Goal: Information Seeking & Learning: Understand process/instructions

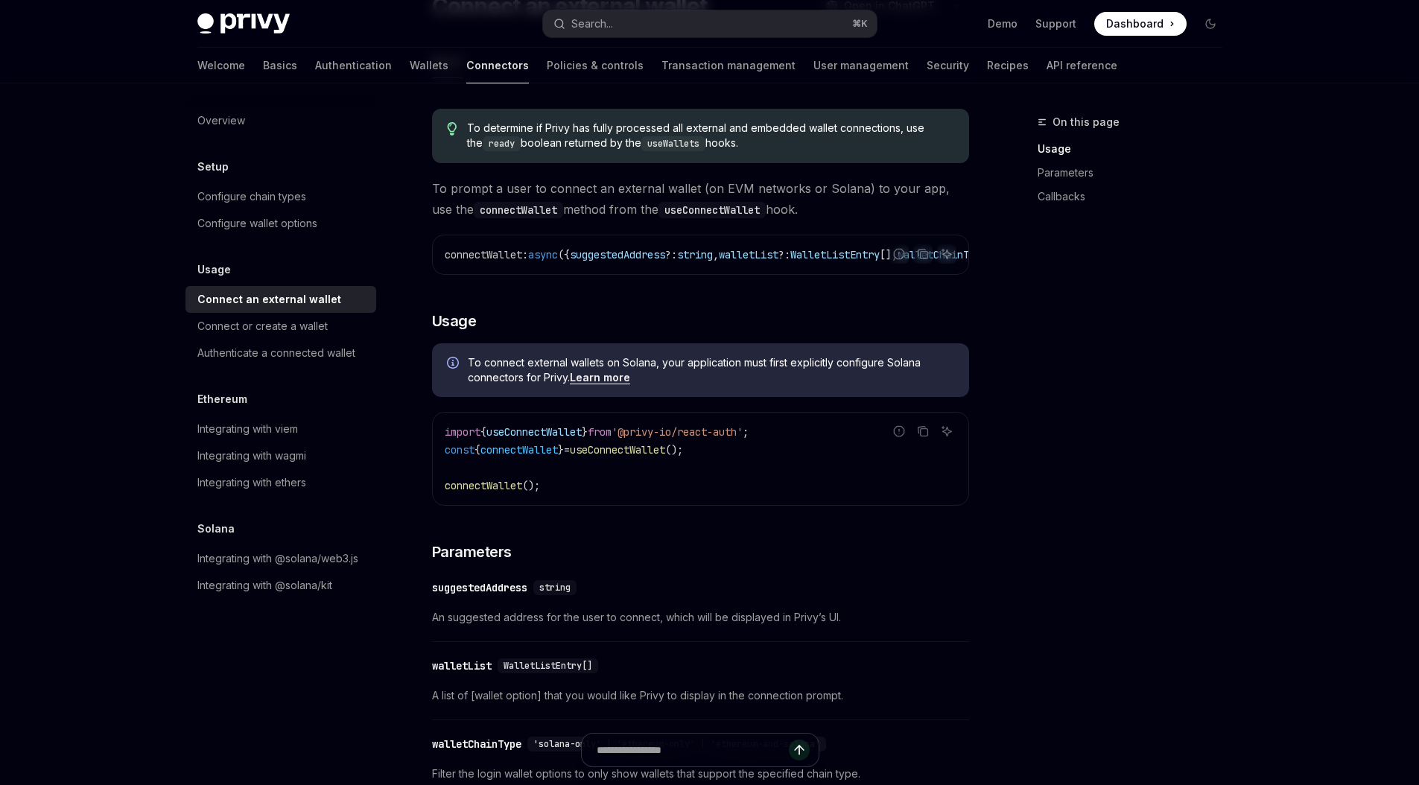
scroll to position [320, 0]
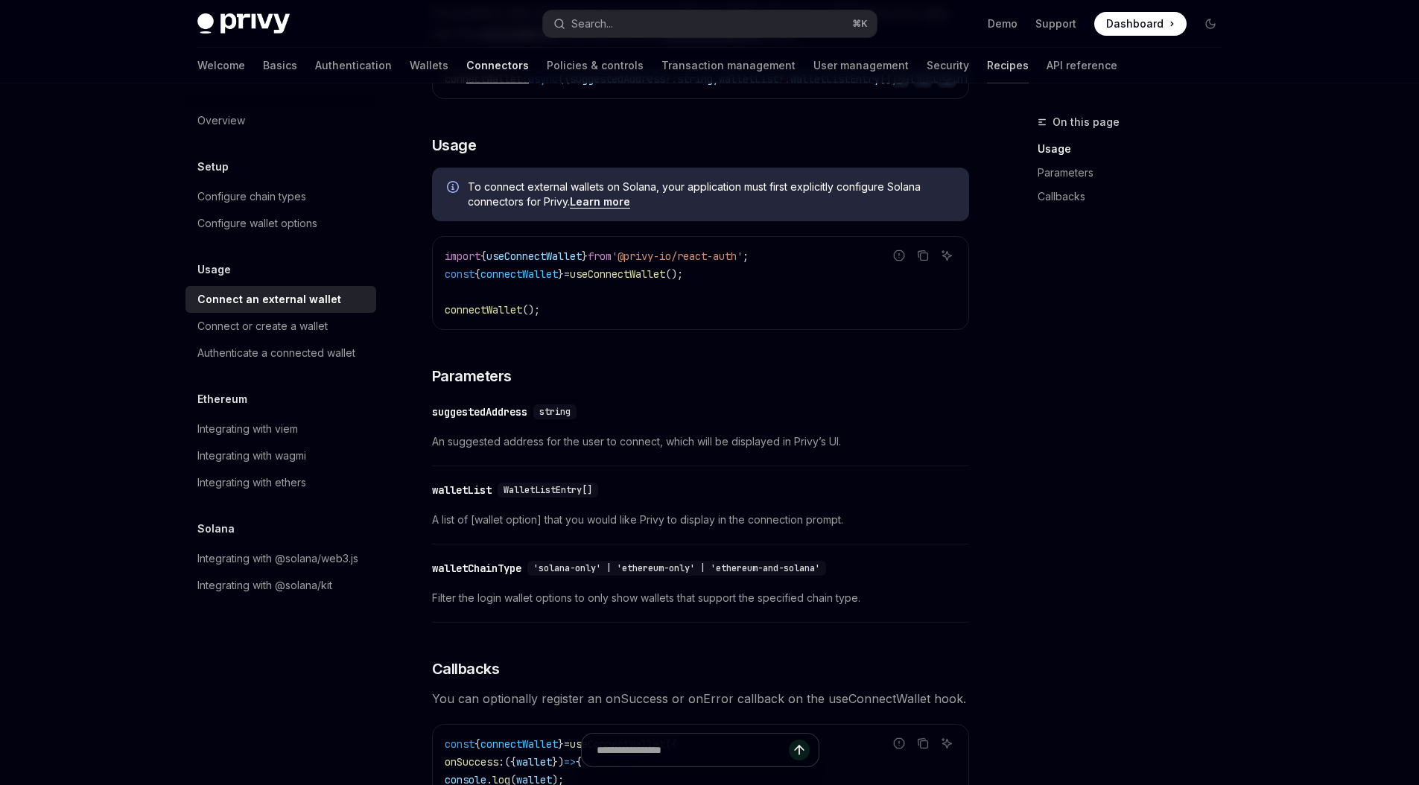
click at [987, 68] on link "Recipes" at bounding box center [1008, 66] width 42 height 36
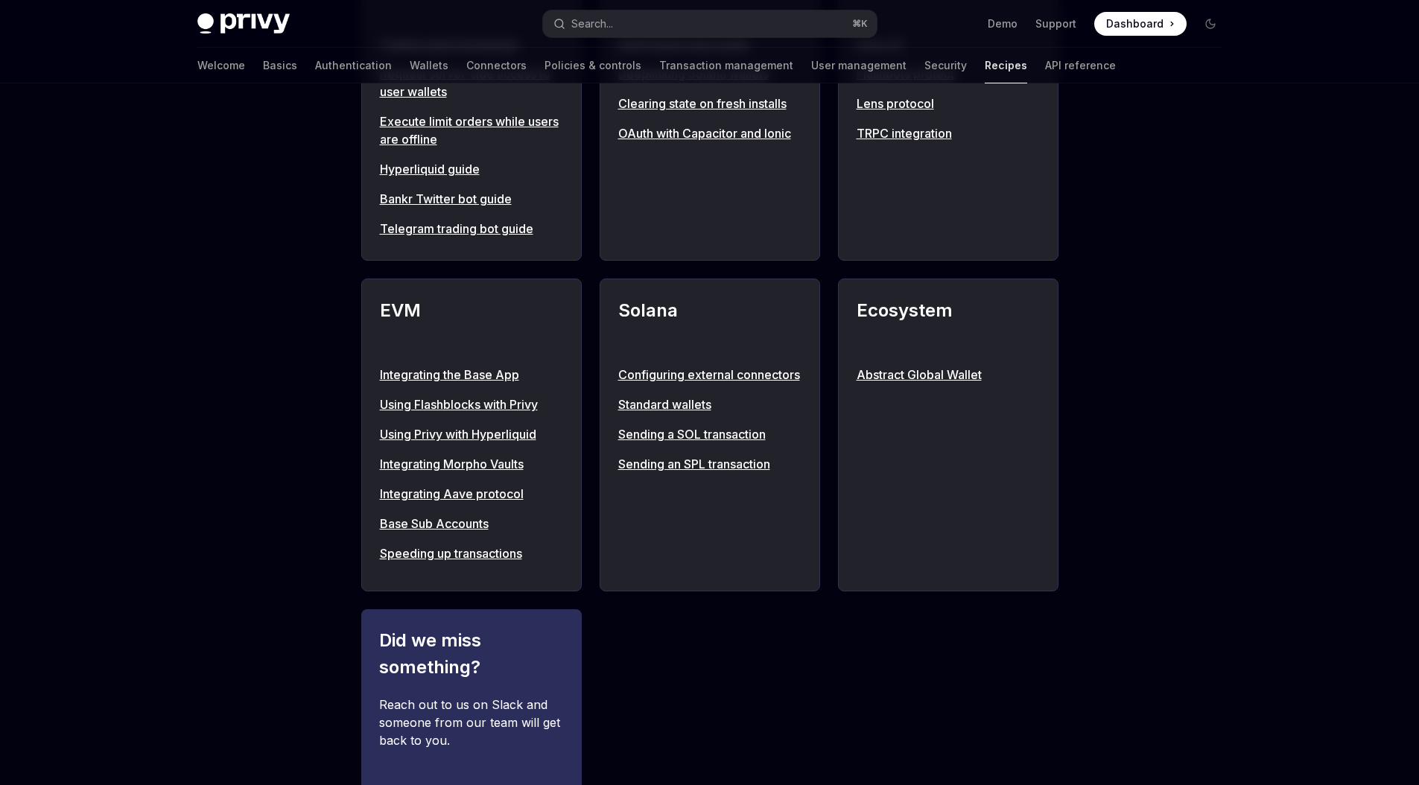
scroll to position [1341, 0]
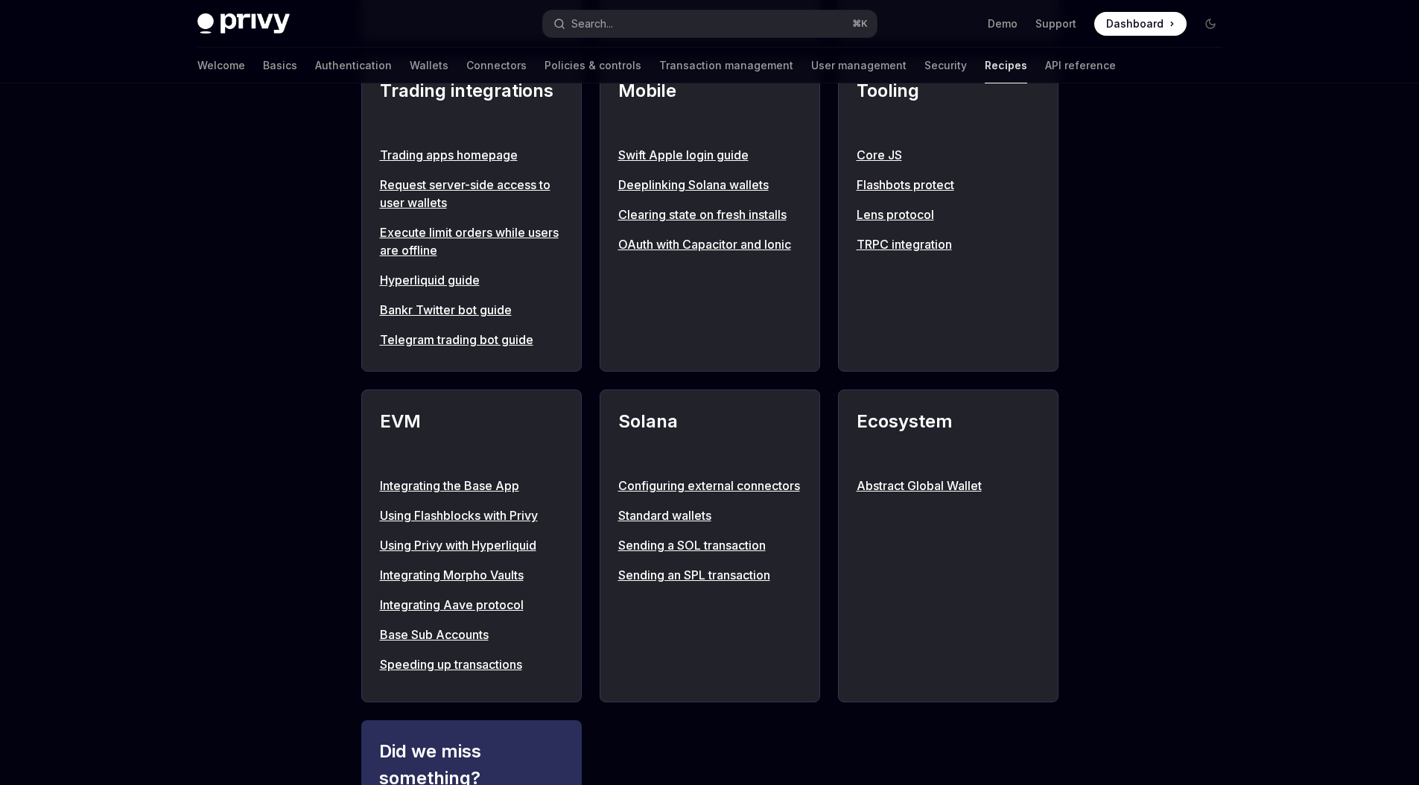
click at [675, 494] on link "Configuring external connectors" at bounding box center [709, 486] width 183 height 18
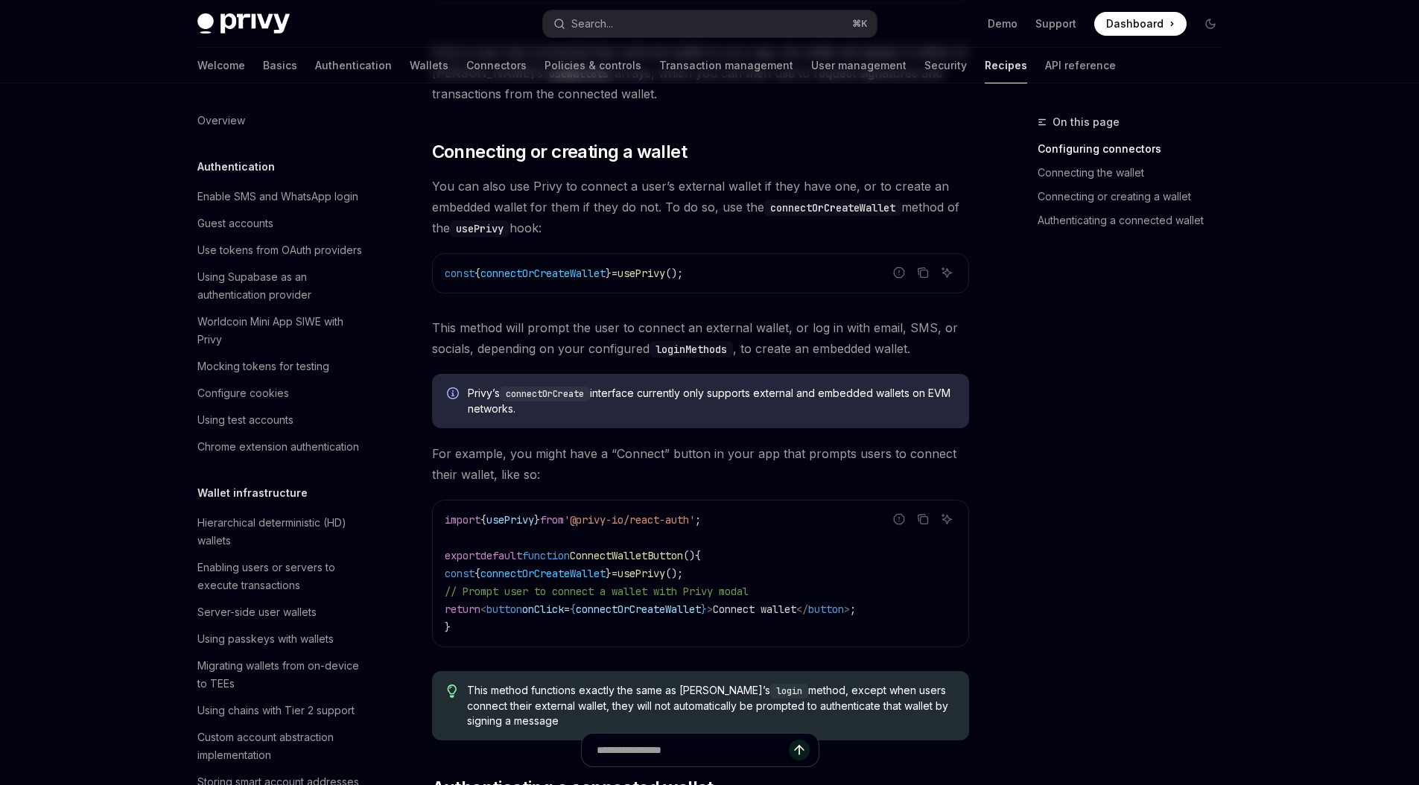
scroll to position [2261, 0]
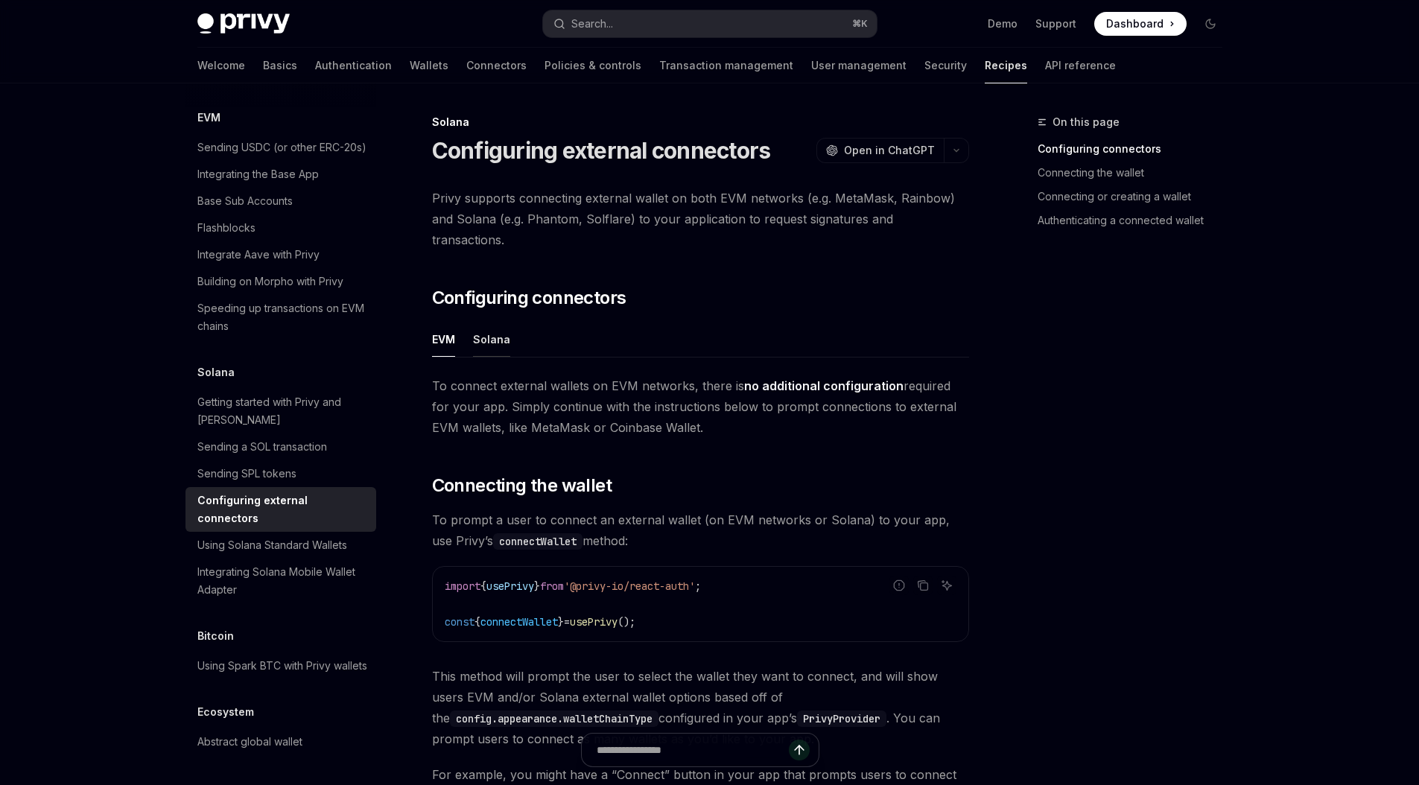
click at [492, 322] on button "Solana" at bounding box center [491, 339] width 37 height 35
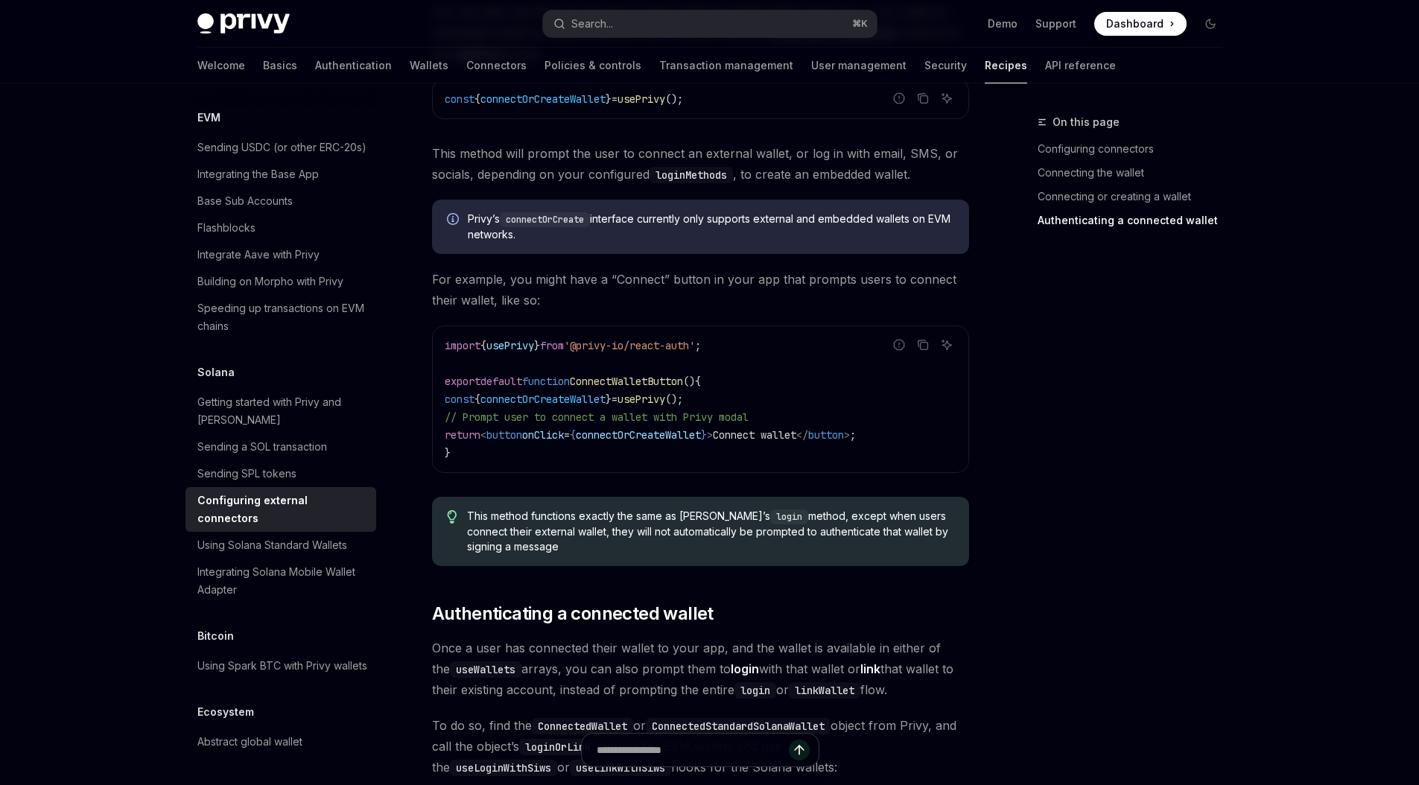
scroll to position [2816, 0]
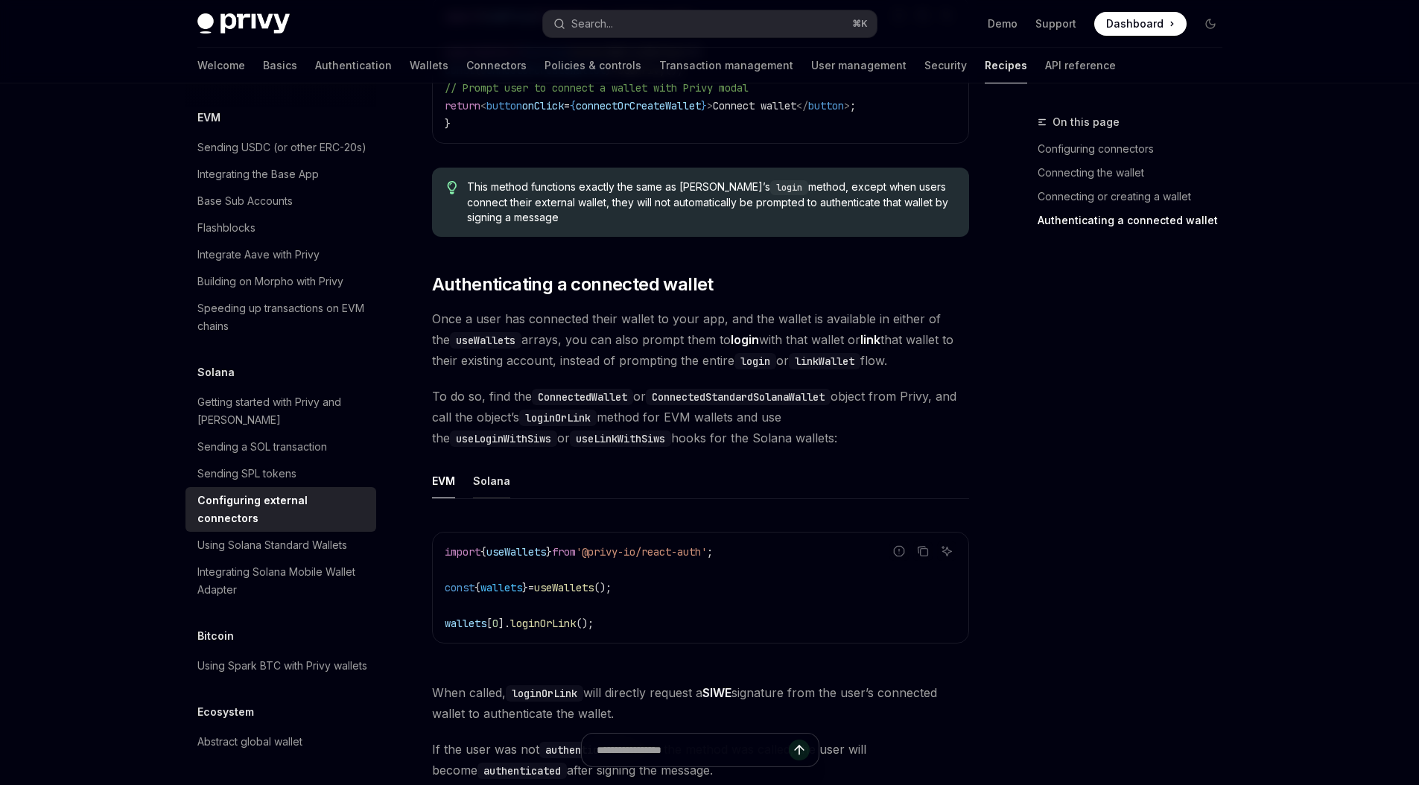
click at [490, 468] on button "Solana" at bounding box center [491, 480] width 37 height 35
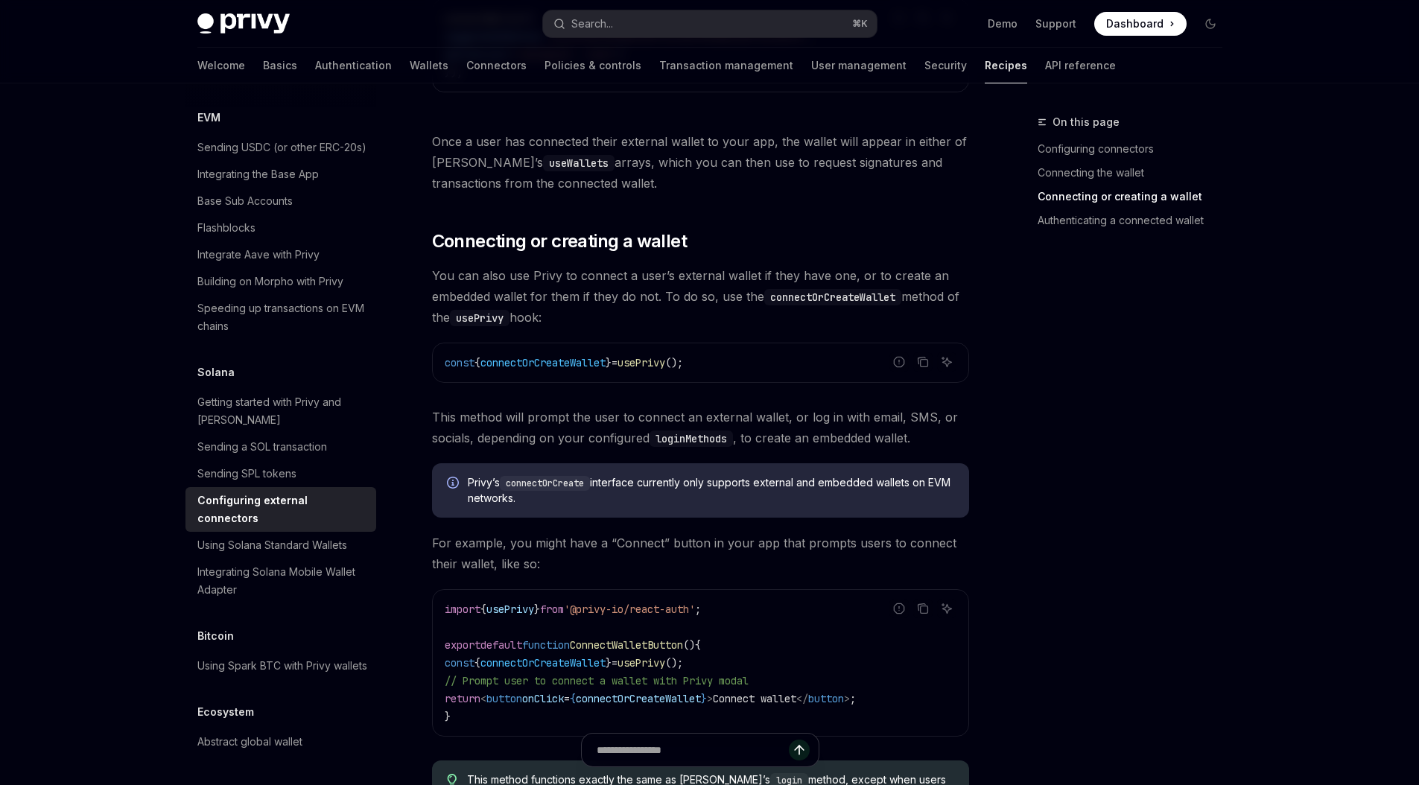
scroll to position [1886, 0]
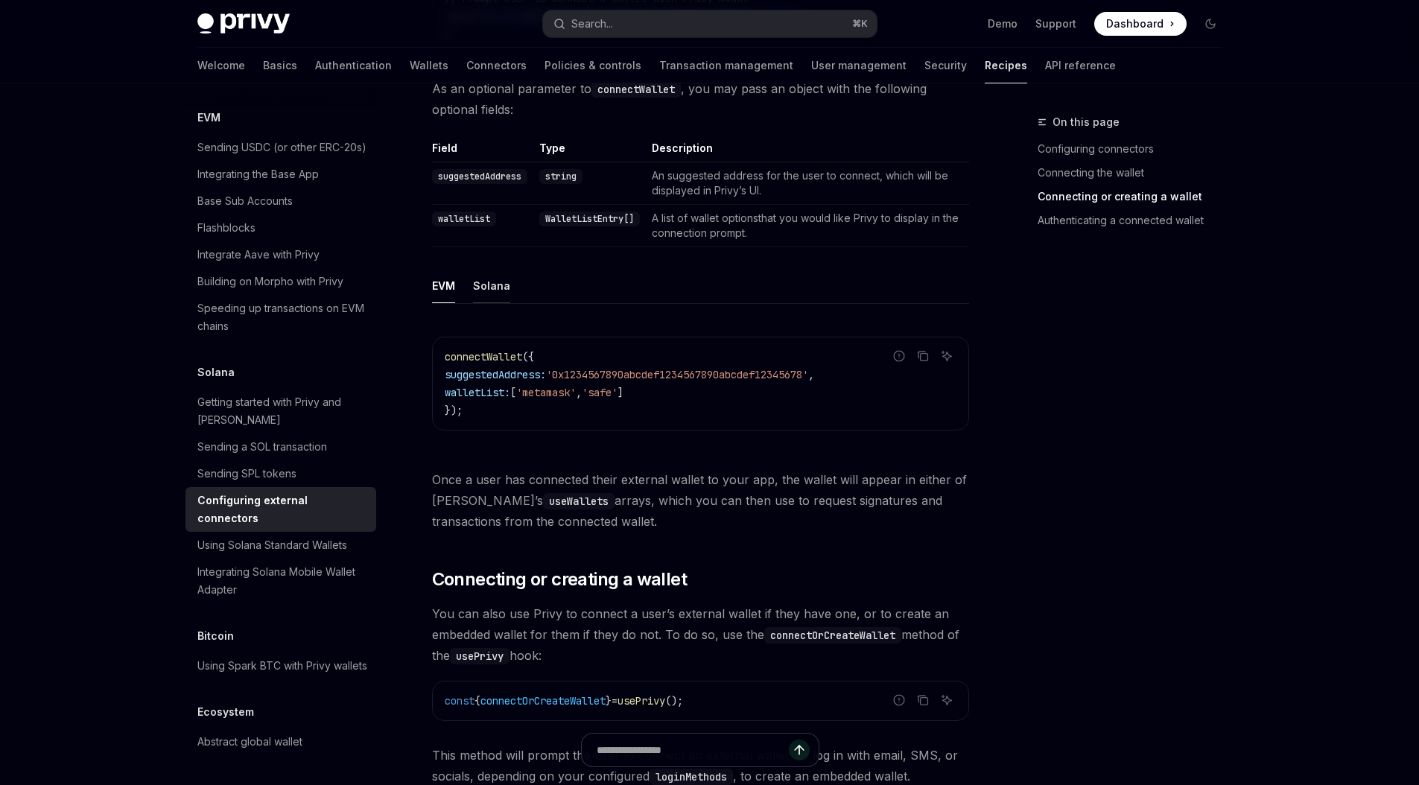
click at [495, 273] on button "Solana" at bounding box center [491, 285] width 37 height 35
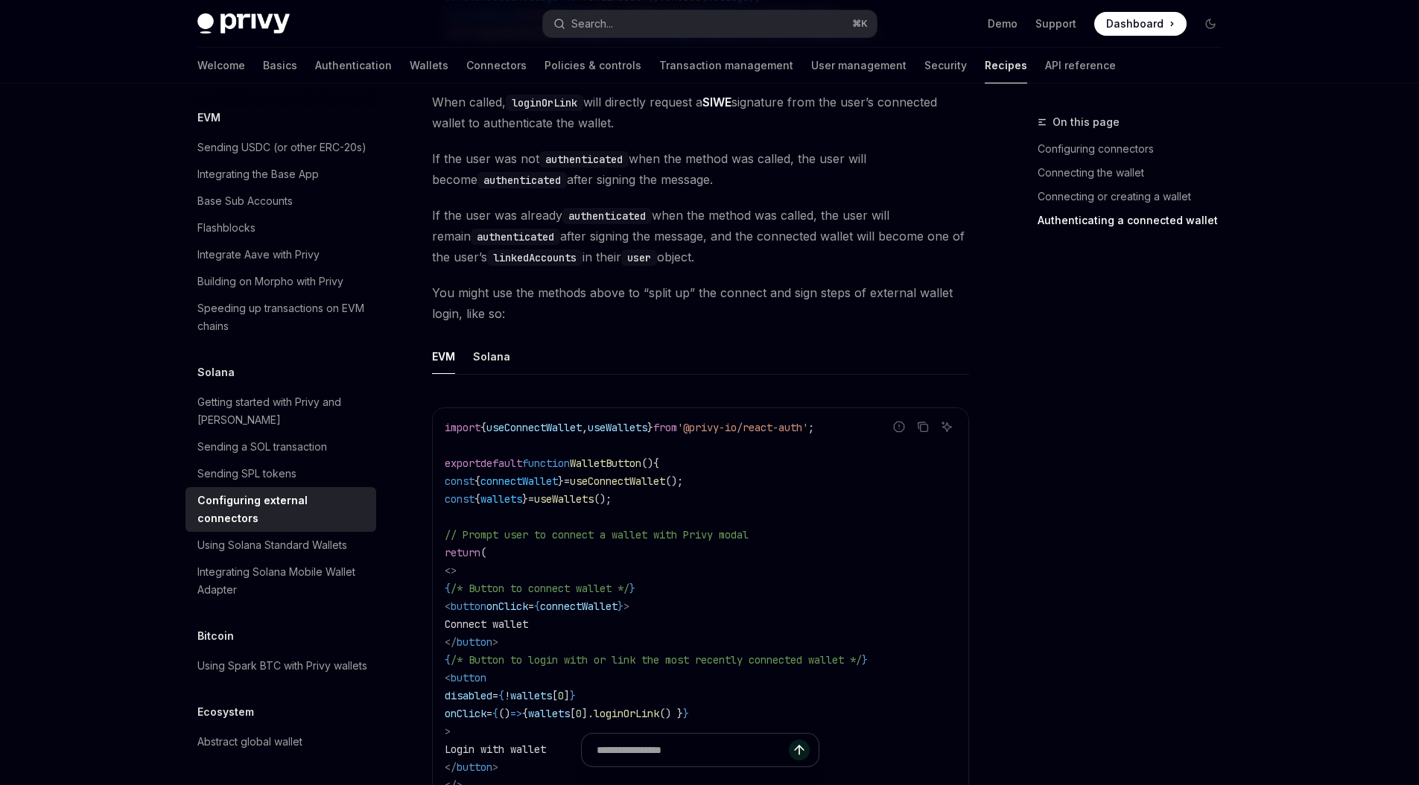
scroll to position [3651, 0]
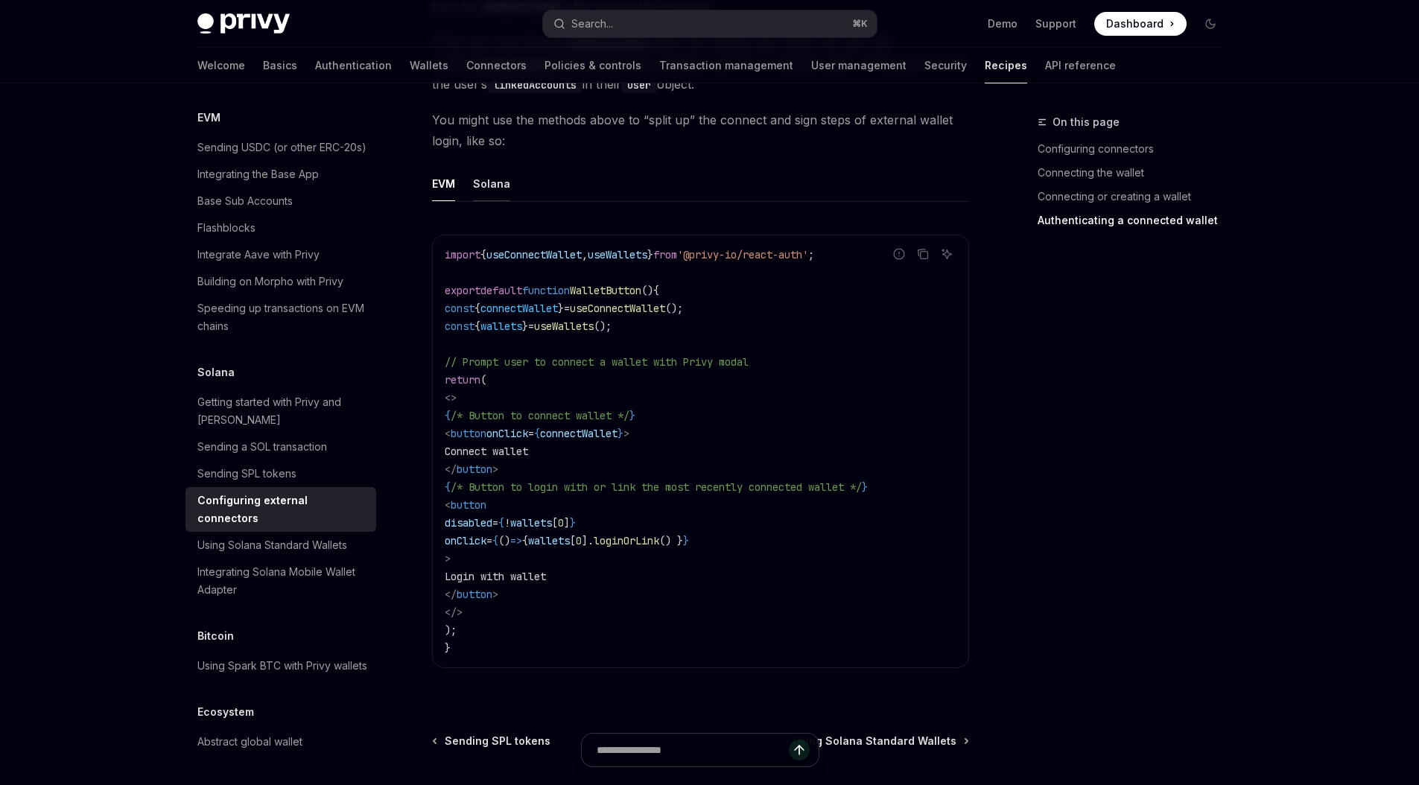
click at [485, 166] on button "Solana" at bounding box center [491, 183] width 37 height 35
type textarea "*"
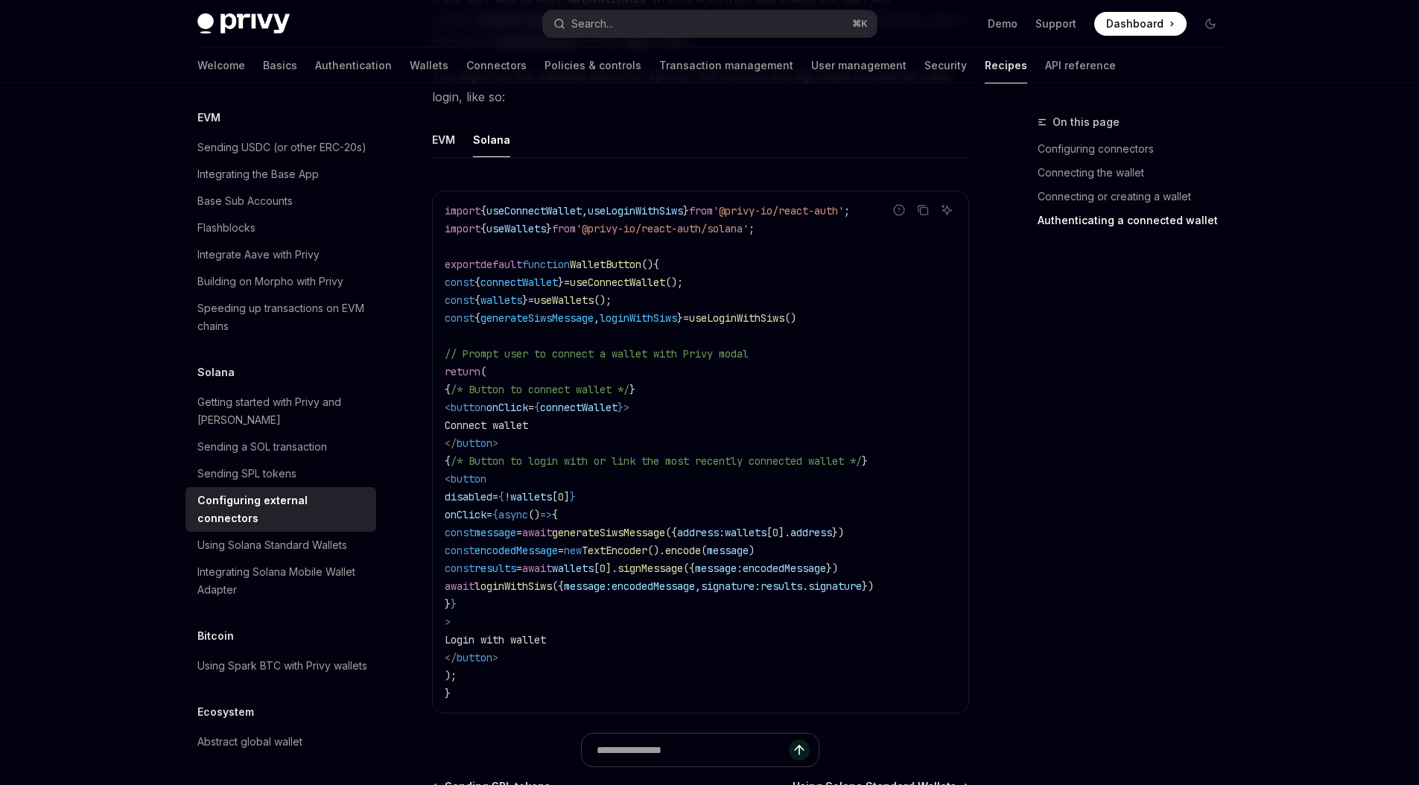
scroll to position [3767, 0]
